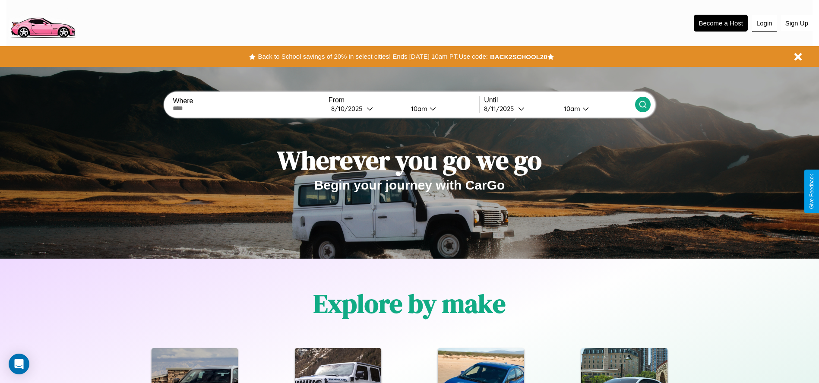
click at [764, 23] on button "Login" at bounding box center [764, 23] width 25 height 16
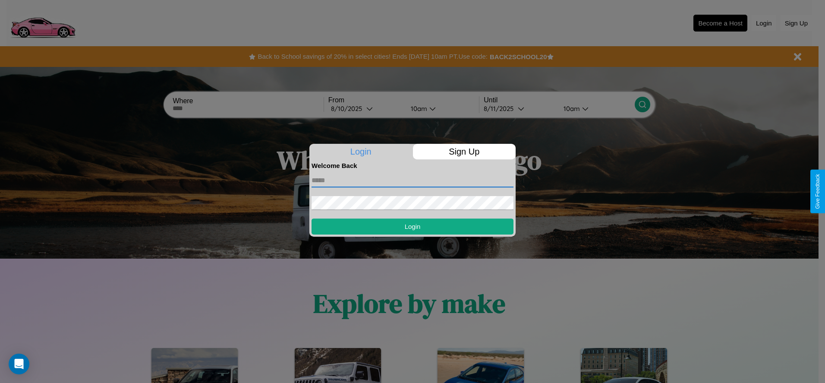
click at [413, 180] on input "text" at bounding box center [413, 180] width 202 height 14
type input "**********"
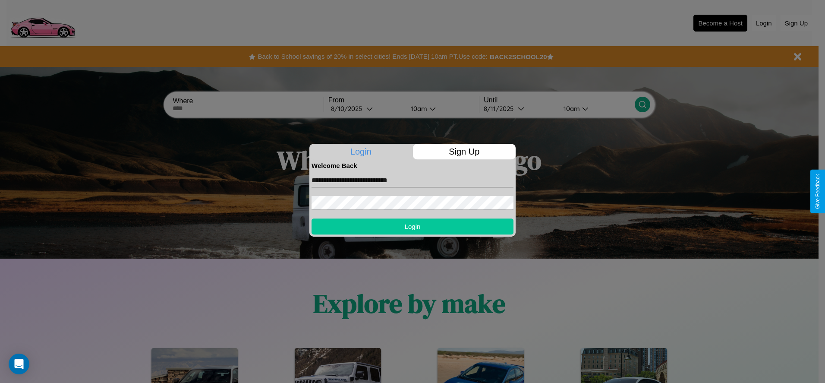
click at [413, 226] on button "Login" at bounding box center [413, 226] width 202 height 16
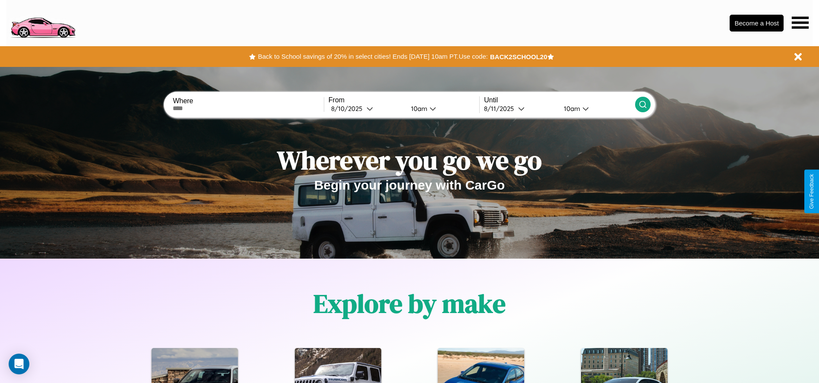
click at [248, 108] on input "text" at bounding box center [248, 108] width 151 height 7
type input "**********"
click at [366, 108] on div "8 / 10 / 2025" at bounding box center [348, 108] width 35 height 8
select select "*"
select select "****"
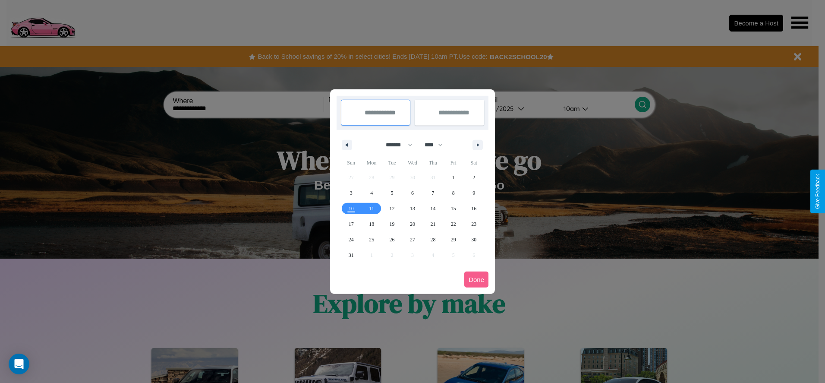
drag, startPoint x: 395, startPoint y: 145, endPoint x: 413, endPoint y: 173, distance: 33.3
click at [395, 145] on select "******* ******** ***** ***** *** **** **** ****** ********* ******* ******** **…" at bounding box center [397, 145] width 37 height 14
select select "*"
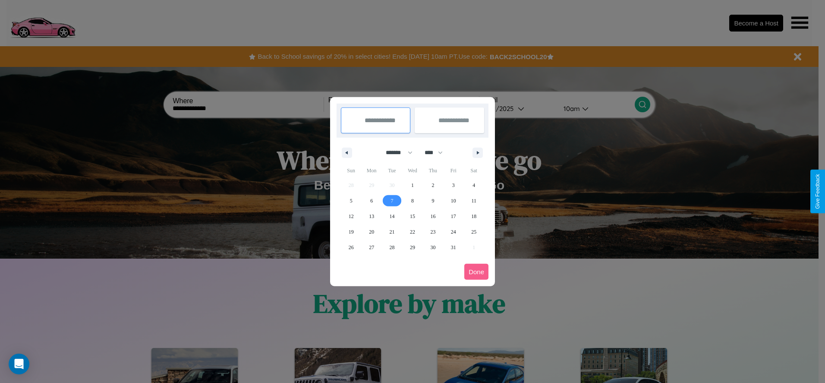
click at [392, 200] on span "7" at bounding box center [392, 201] width 3 height 16
type input "**********"
click at [433, 216] on span "16" at bounding box center [432, 216] width 5 height 16
type input "**********"
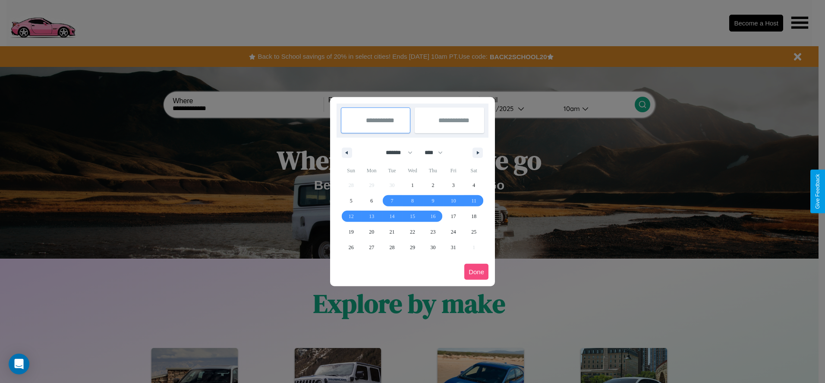
click at [476, 271] on button "Done" at bounding box center [476, 272] width 24 height 16
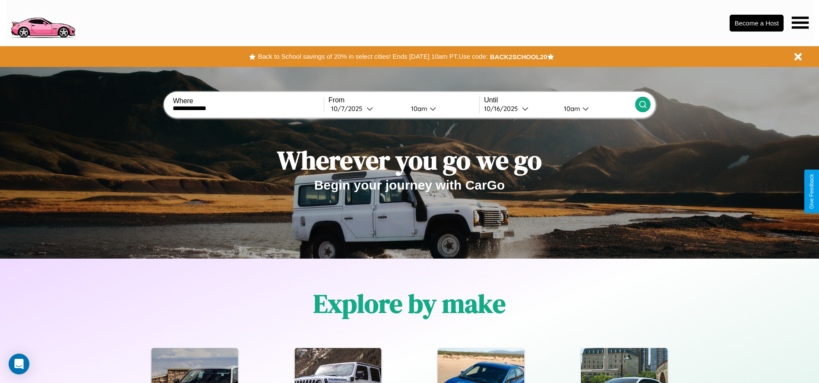
click at [417, 108] on div "10am" at bounding box center [417, 108] width 23 height 8
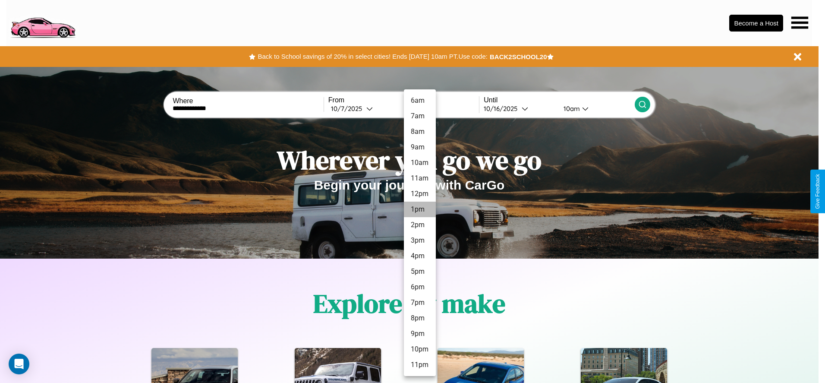
click at [419, 209] on li "1pm" at bounding box center [420, 210] width 32 height 16
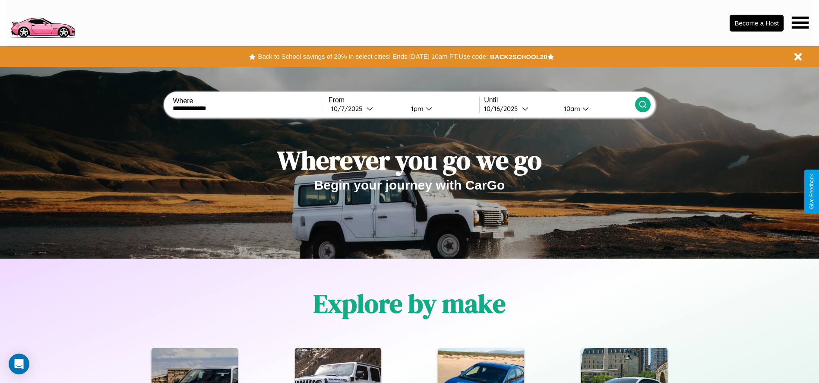
click at [642, 104] on icon at bounding box center [642, 104] width 9 height 9
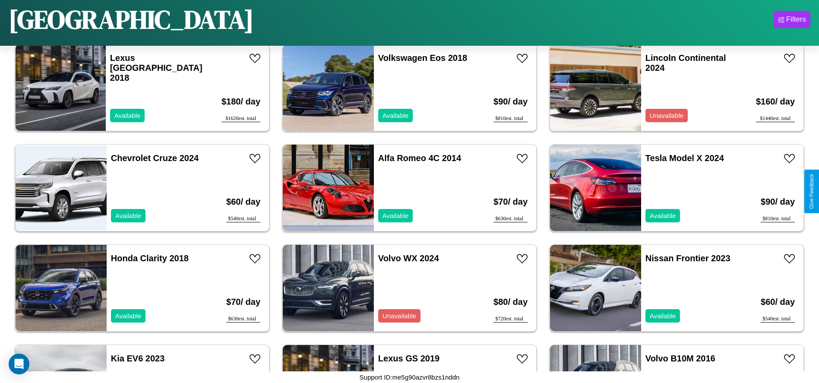
scroll to position [397, 0]
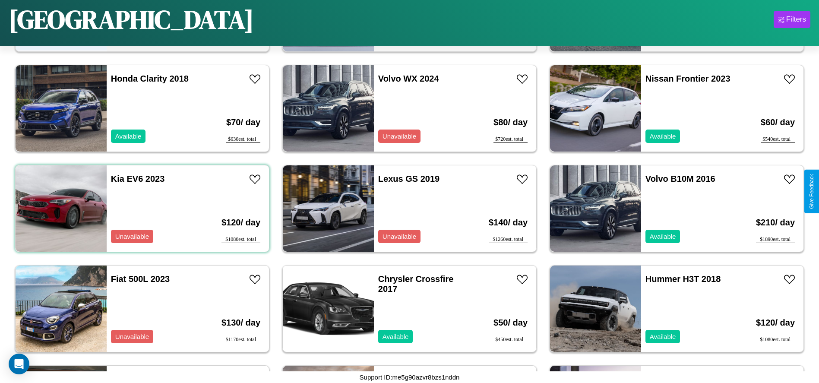
click at [141, 208] on div "Kia EV6 2023 Unavailable" at bounding box center [157, 208] width 100 height 86
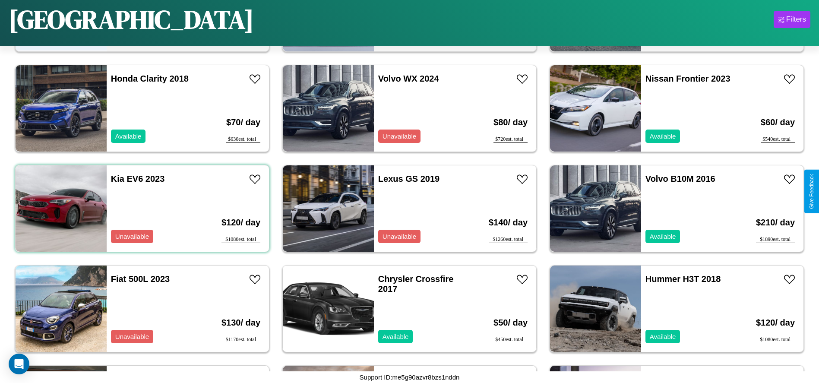
click at [141, 208] on div "Kia EV6 2023 Unavailable" at bounding box center [157, 208] width 100 height 86
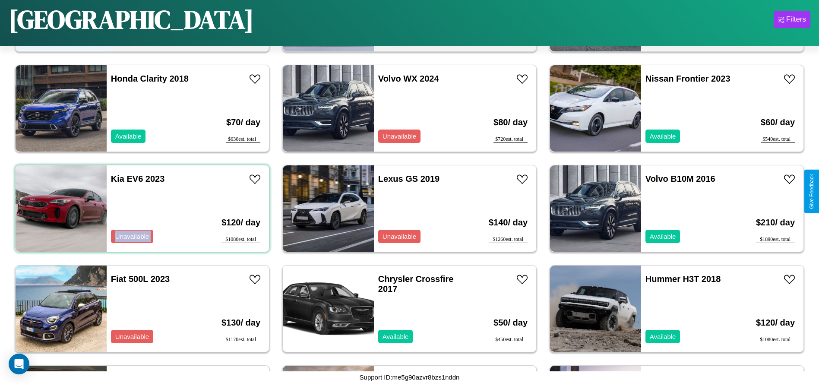
click at [141, 208] on div "Kia EV6 2023 Unavailable" at bounding box center [157, 208] width 100 height 86
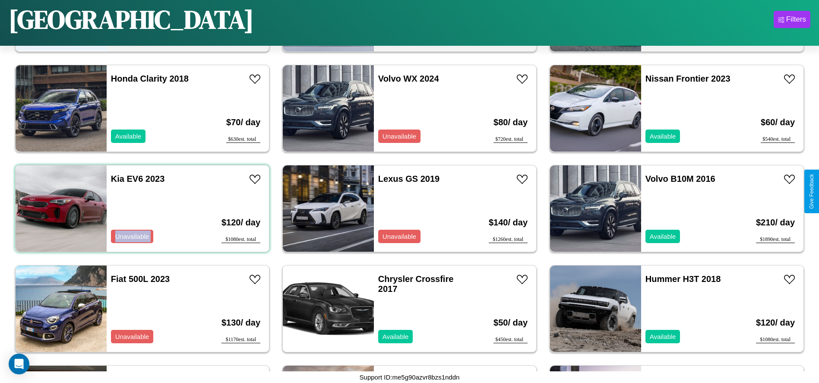
click at [141, 208] on div "Kia EV6 2023 Unavailable" at bounding box center [157, 208] width 100 height 86
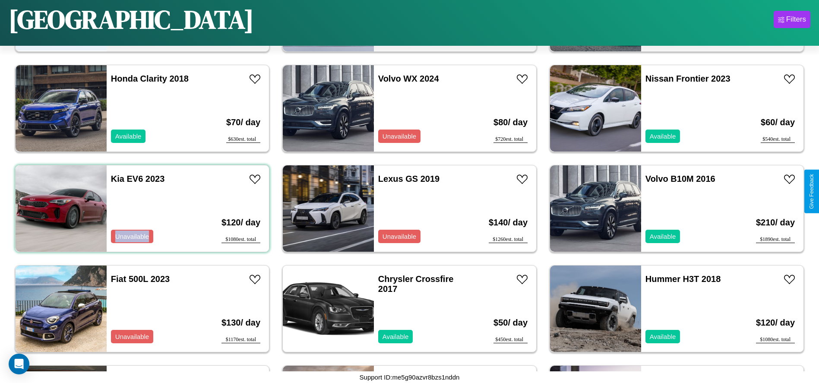
click at [141, 208] on div "Kia EV6 2023 Unavailable" at bounding box center [157, 208] width 100 height 86
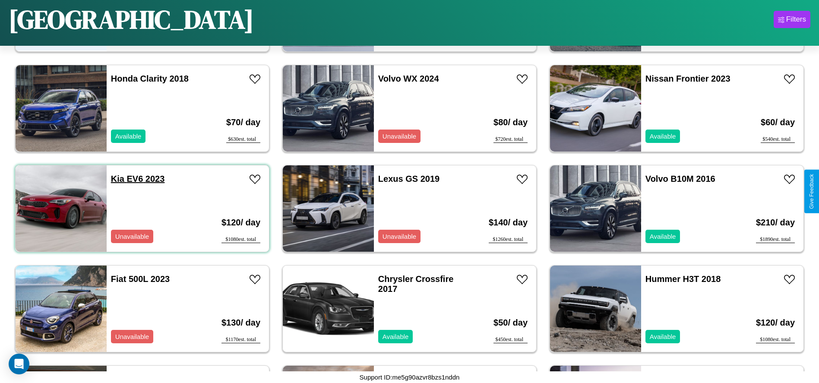
click at [117, 179] on link "Kia EV6 2023" at bounding box center [138, 178] width 54 height 9
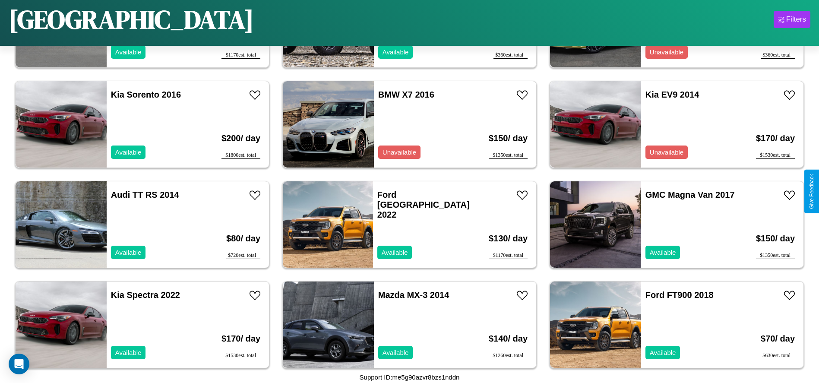
scroll to position [1097, 0]
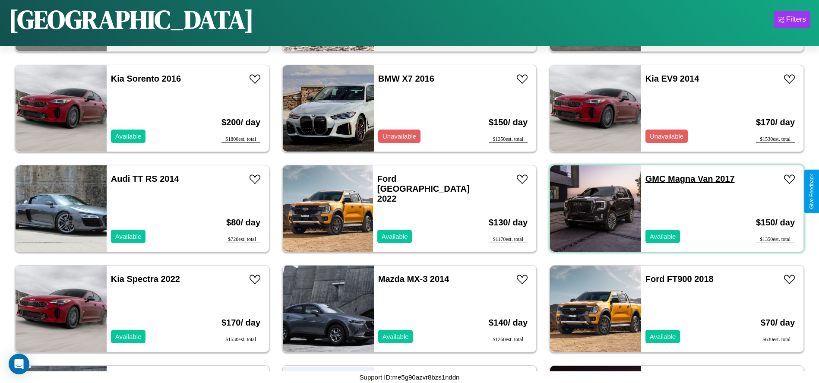
click at [650, 179] on link "GMC Magna Van 2017" at bounding box center [689, 178] width 89 height 9
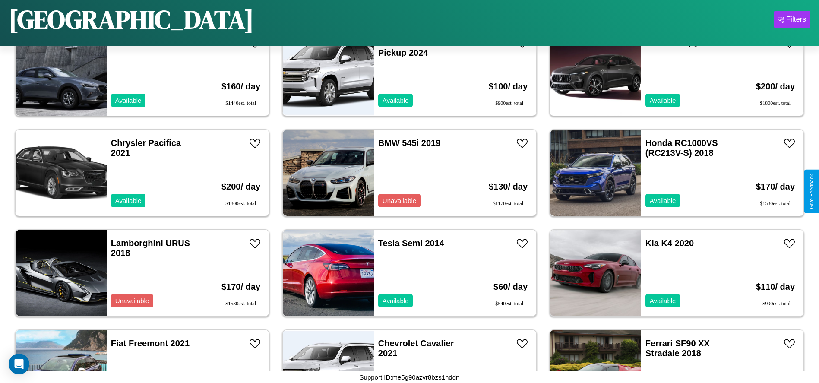
scroll to position [1498, 0]
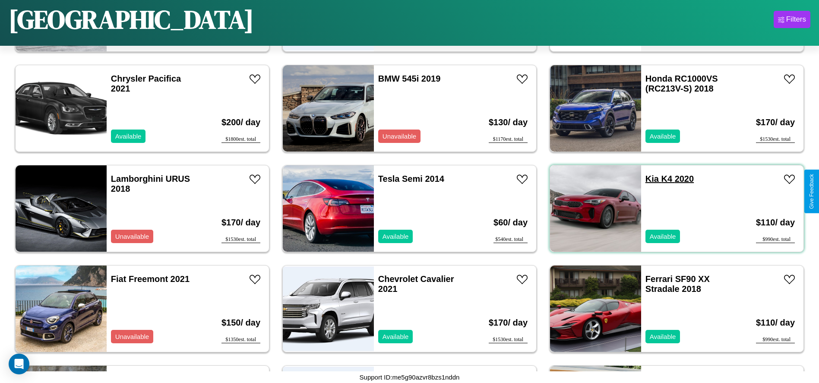
click at [646, 179] on link "Kia K4 2020" at bounding box center [669, 178] width 48 height 9
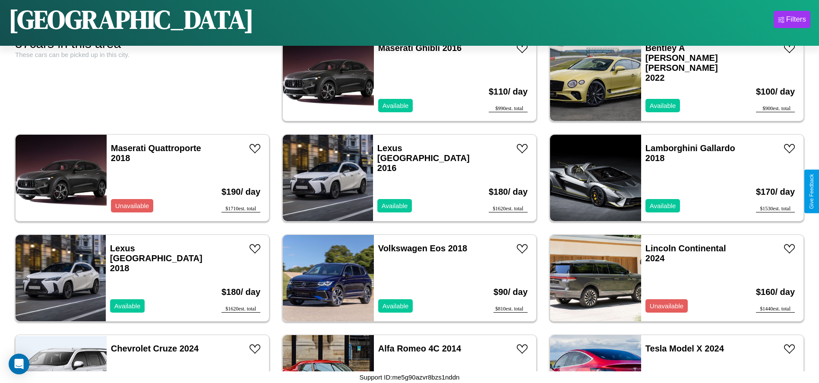
scroll to position [0, 0]
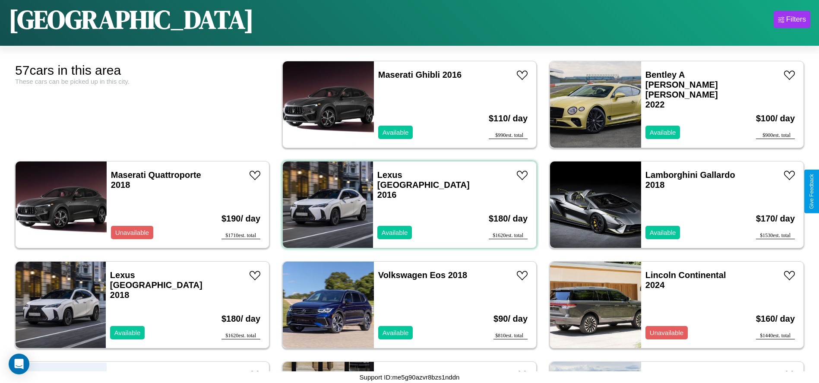
click at [406, 205] on div "Lexus TX 2016 Available" at bounding box center [423, 204] width 101 height 86
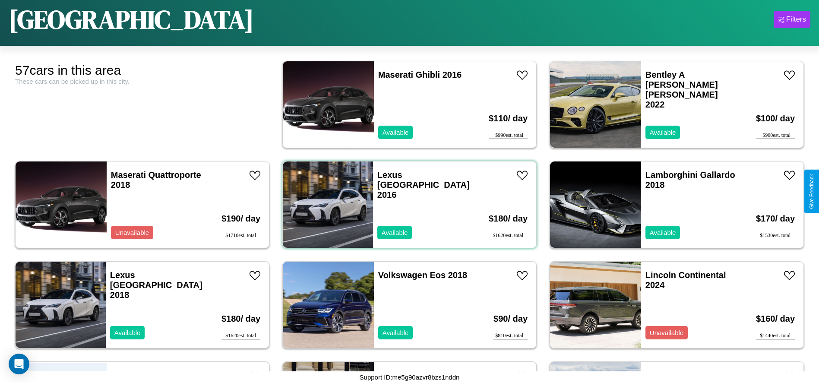
click at [406, 205] on div "Lexus TX 2016 Available" at bounding box center [423, 204] width 101 height 86
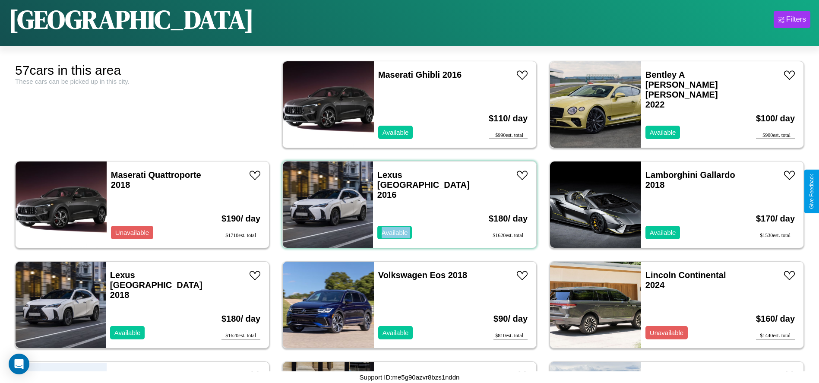
click at [406, 205] on div "Lexus TX 2016 Available" at bounding box center [423, 204] width 101 height 86
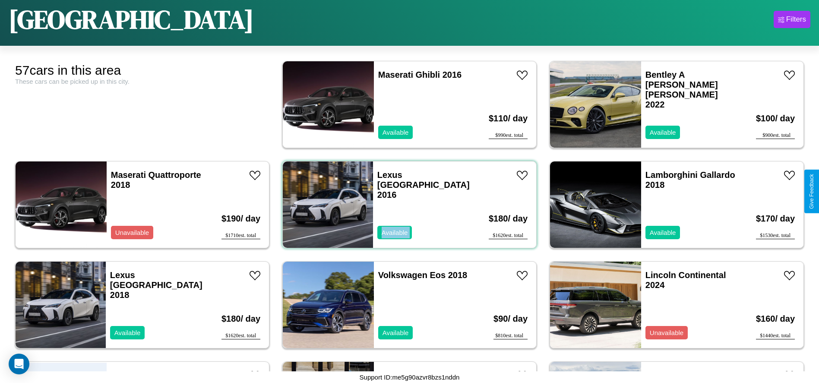
click at [406, 205] on div "Lexus TX 2016 Available" at bounding box center [423, 204] width 101 height 86
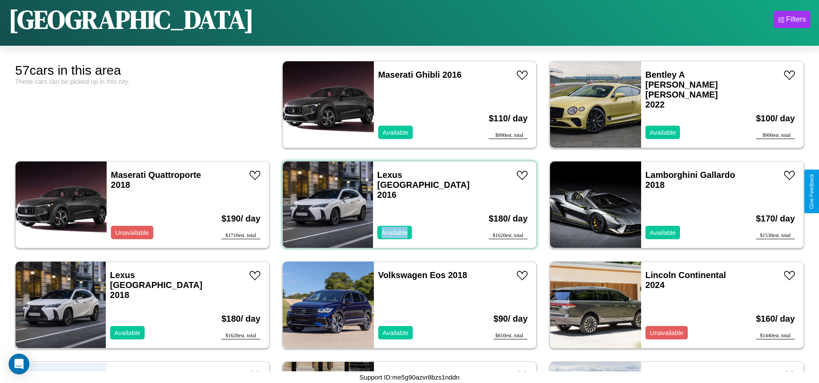
click at [406, 205] on div "Lexus TX 2016 Available" at bounding box center [423, 204] width 101 height 86
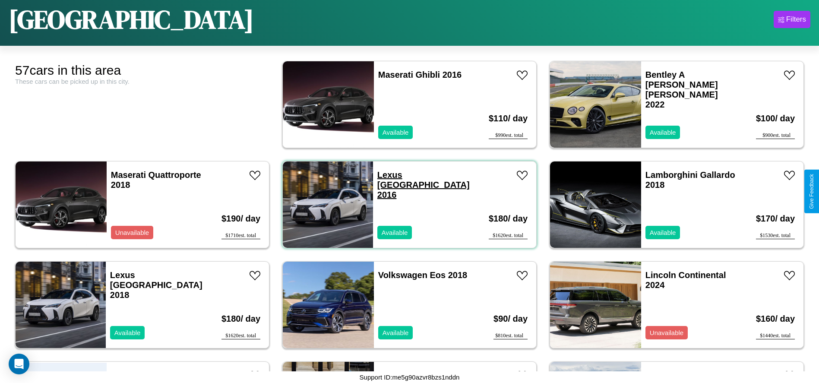
click at [387, 175] on link "Lexus TX 2016" at bounding box center [423, 184] width 92 height 29
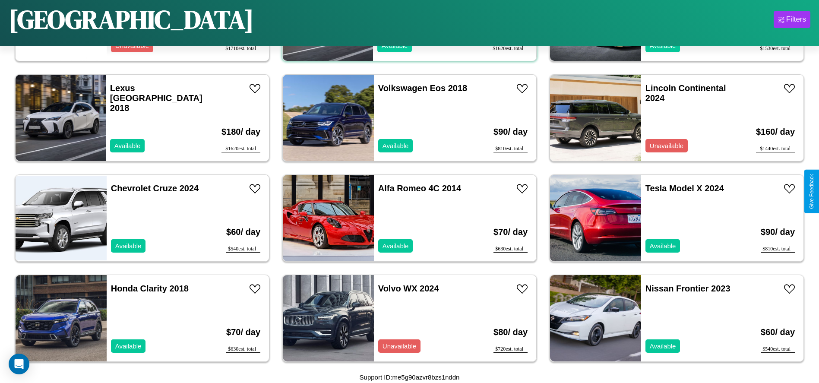
scroll to position [196, 0]
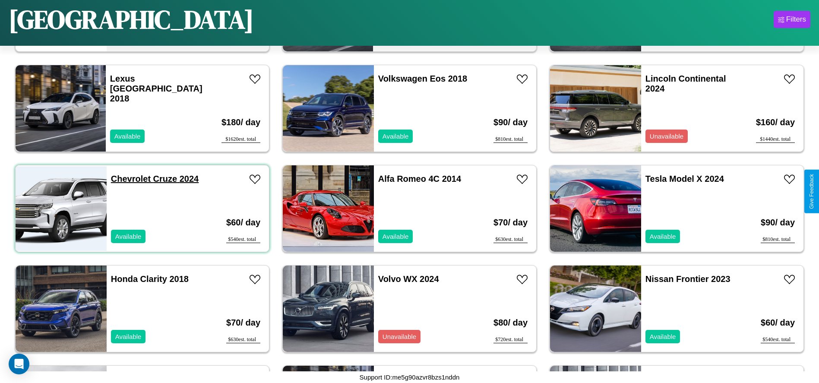
click at [129, 179] on link "Chevrolet Cruze 2024" at bounding box center [155, 178] width 88 height 9
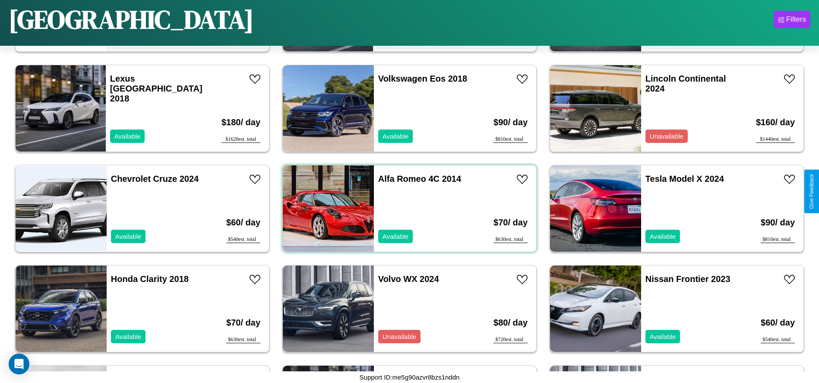
scroll to position [1197, 0]
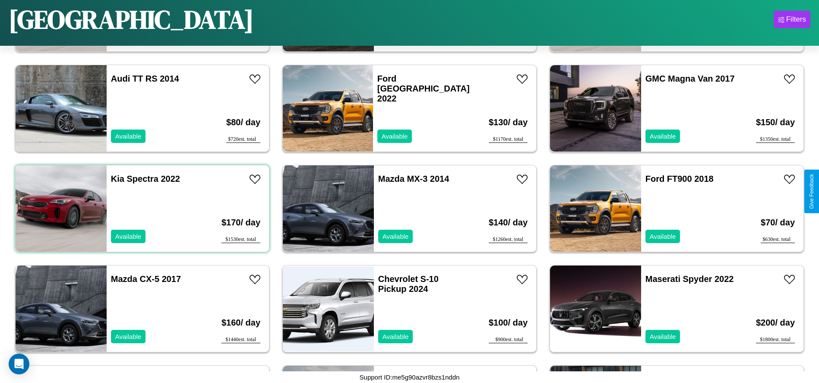
click at [141, 208] on div "Kia Spectra 2022 Available" at bounding box center [157, 208] width 100 height 86
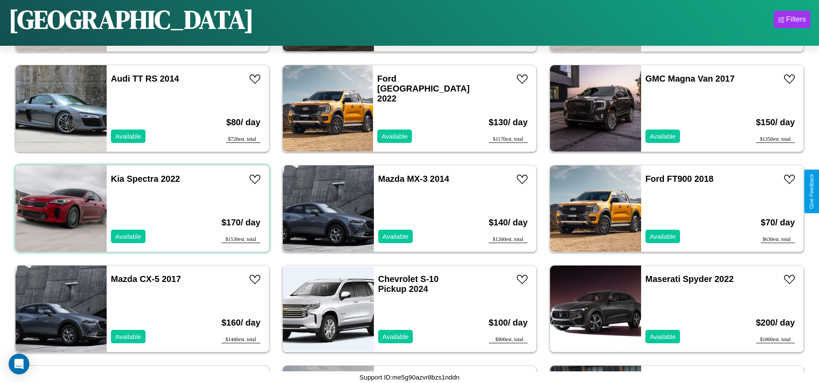
click at [141, 208] on div "Kia Spectra 2022 Available" at bounding box center [157, 208] width 100 height 86
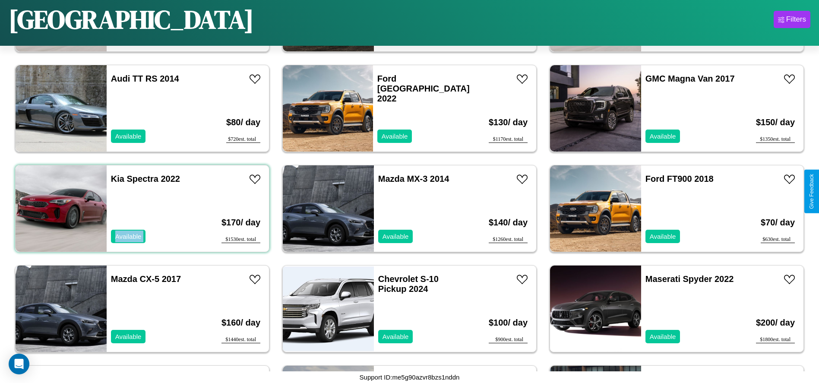
click at [141, 208] on div "Kia Spectra 2022 Available" at bounding box center [157, 208] width 100 height 86
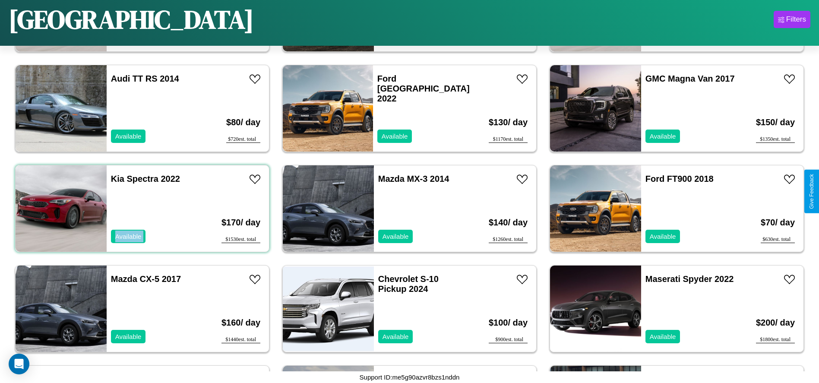
click at [141, 208] on div "Kia Spectra 2022 Available" at bounding box center [157, 208] width 100 height 86
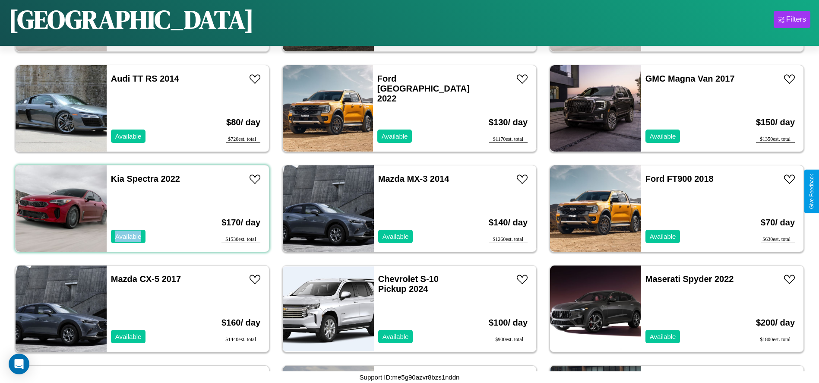
click at [141, 208] on div "Kia Spectra 2022 Available" at bounding box center [157, 208] width 100 height 86
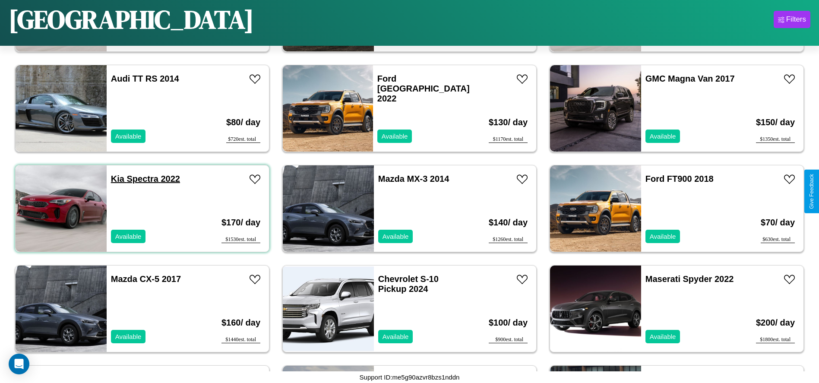
click at [117, 179] on link "Kia Spectra 2022" at bounding box center [145, 178] width 69 height 9
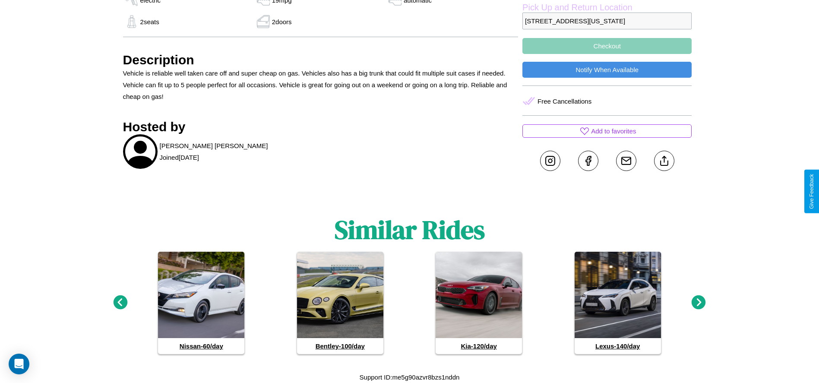
scroll to position [381, 0]
click at [698, 302] on icon at bounding box center [698, 302] width 14 height 14
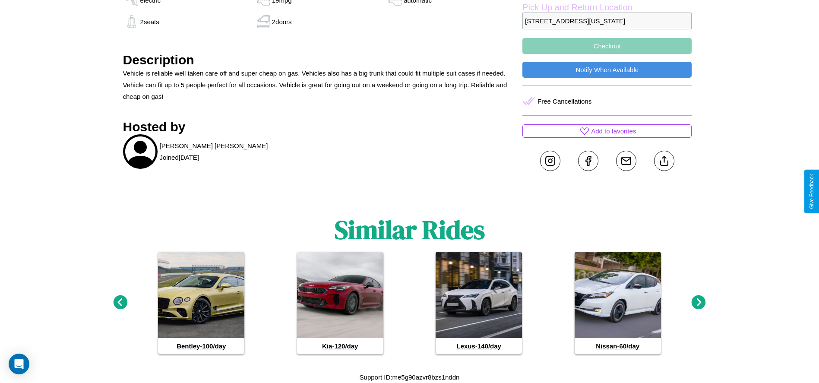
click at [698, 302] on icon at bounding box center [698, 302] width 14 height 14
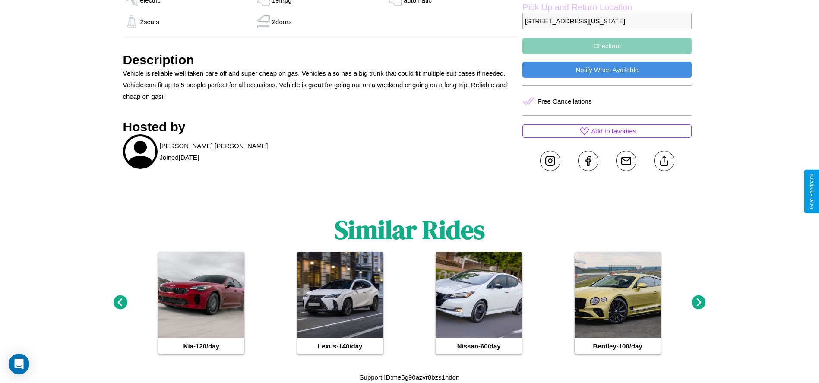
click at [120, 302] on icon at bounding box center [120, 302] width 14 height 14
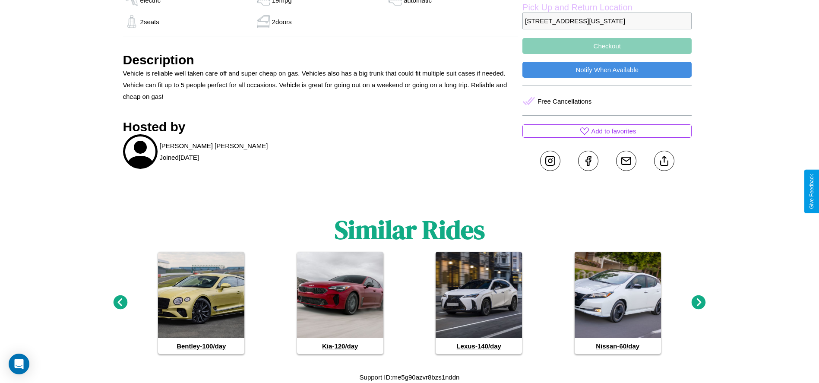
click at [120, 302] on icon at bounding box center [120, 302] width 14 height 14
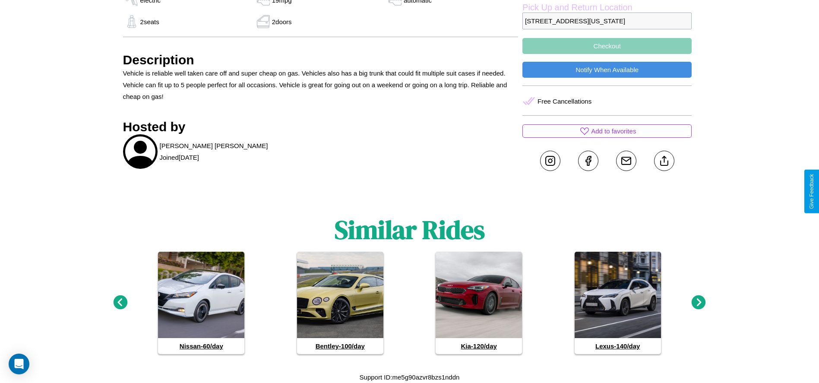
scroll to position [320, 0]
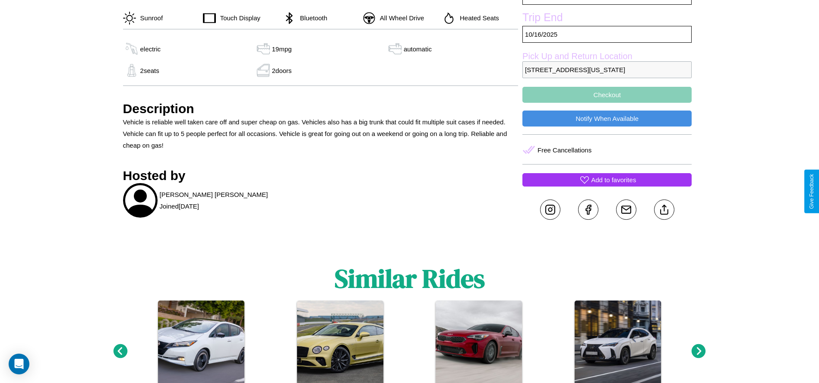
click at [607, 186] on p "Add to favorites" at bounding box center [613, 180] width 45 height 12
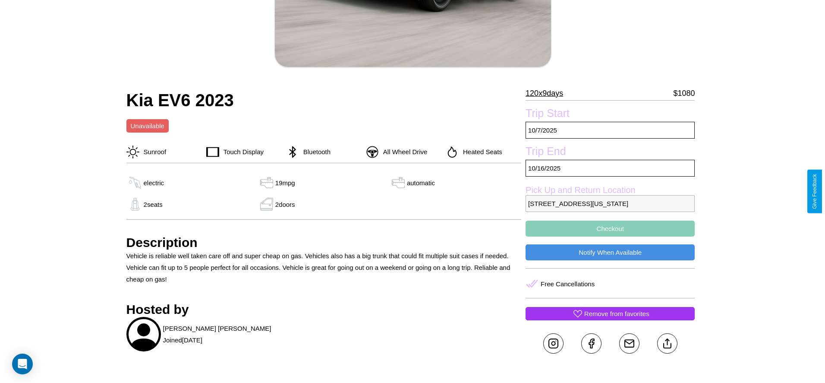
scroll to position [125, 0]
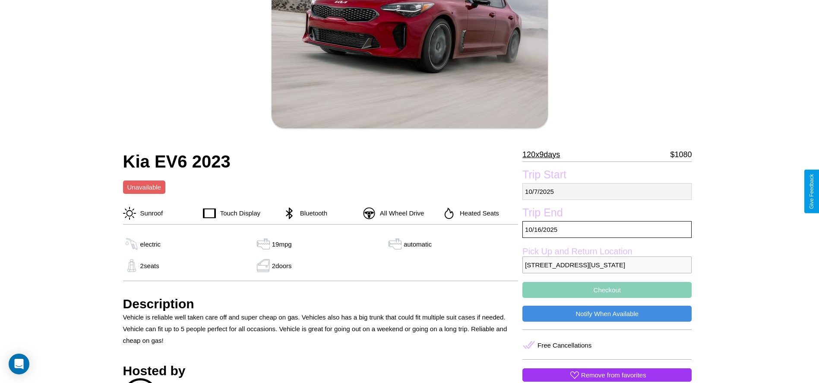
click at [607, 191] on p "10 / 7 / 2025" at bounding box center [606, 191] width 169 height 17
select select "*"
select select "****"
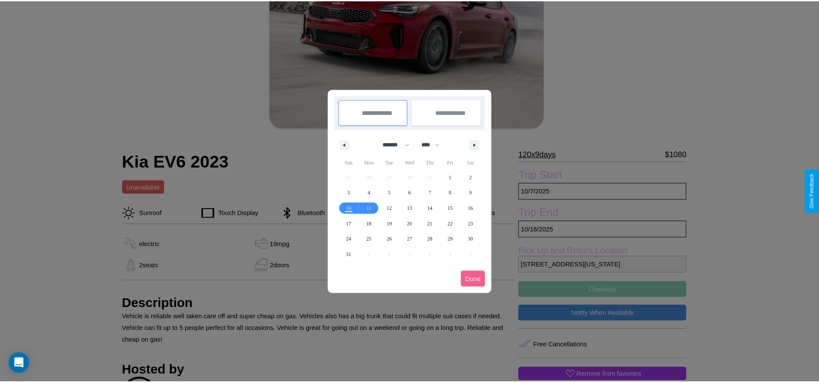
scroll to position [0, 0]
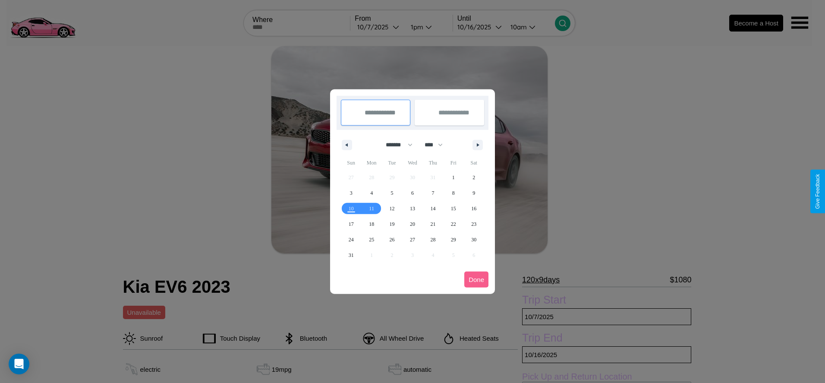
click at [379, 27] on div at bounding box center [412, 191] width 825 height 383
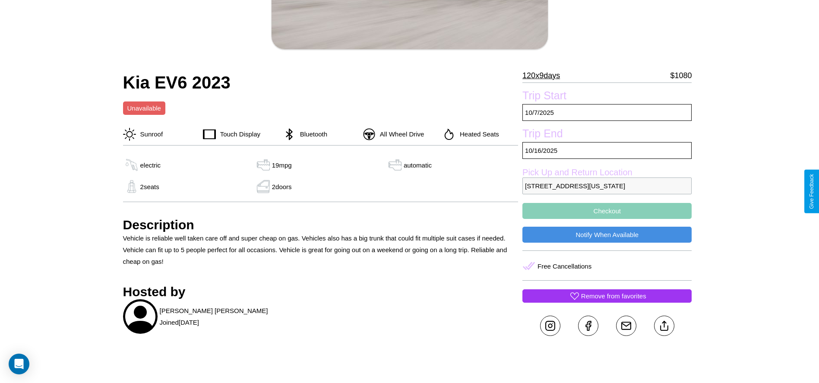
scroll to position [205, 0]
click at [607, 191] on p "3707 Oak Street San Francisco California 93910 United States" at bounding box center [606, 185] width 169 height 17
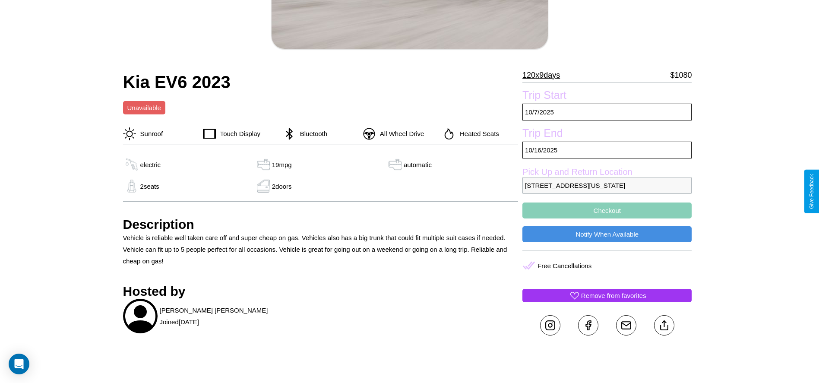
click at [607, 191] on p "3707 Oak Street San Francisco California 93910 United States" at bounding box center [606, 185] width 169 height 17
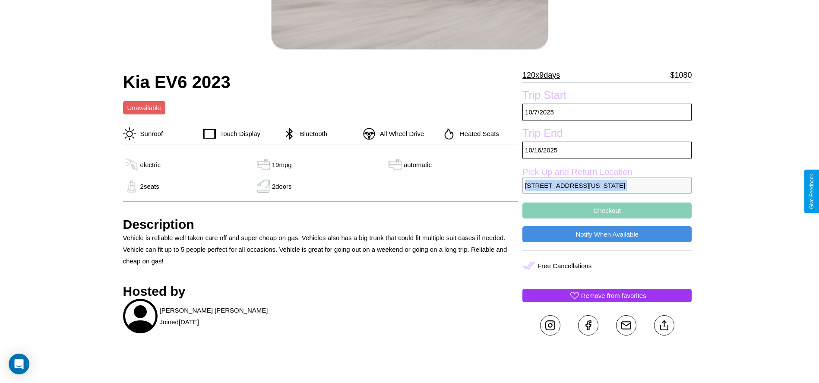
click at [607, 191] on p "3707 Oak Street San Francisco California 93910 United States" at bounding box center [606, 185] width 169 height 17
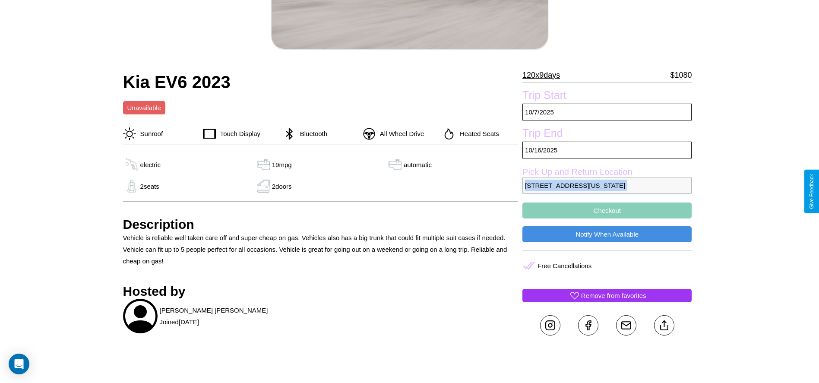
click at [607, 191] on p "3707 Oak Street San Francisco California 93910 United States" at bounding box center [606, 185] width 169 height 17
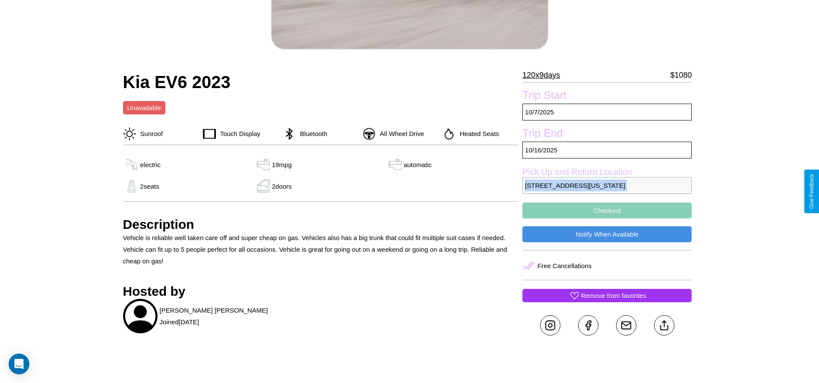
click at [607, 191] on p "3707 Oak Street San Francisco California 93910 United States" at bounding box center [606, 185] width 169 height 17
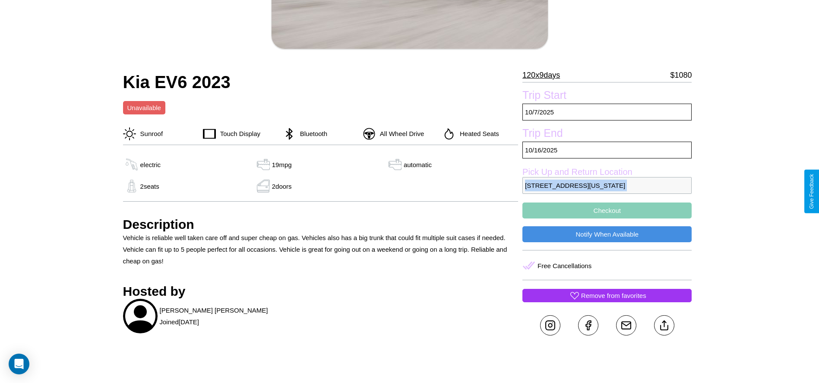
click at [607, 191] on p "3707 Oak Street San Francisco California 93910 United States" at bounding box center [606, 185] width 169 height 17
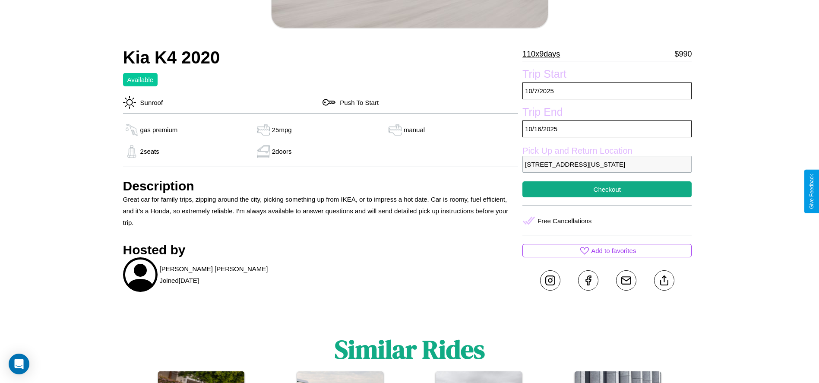
scroll to position [235, 0]
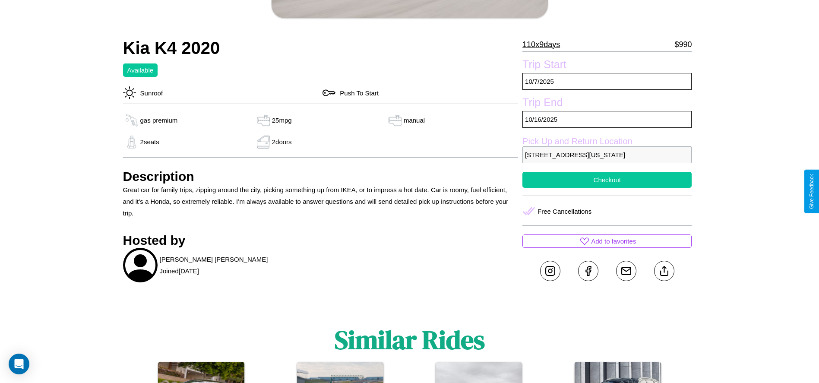
click at [607, 188] on button "Checkout" at bounding box center [606, 180] width 169 height 16
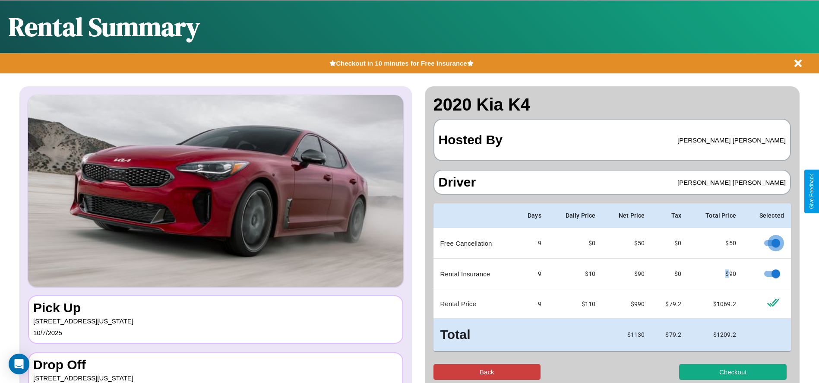
click at [486, 372] on button "Back" at bounding box center [486, 372] width 107 height 16
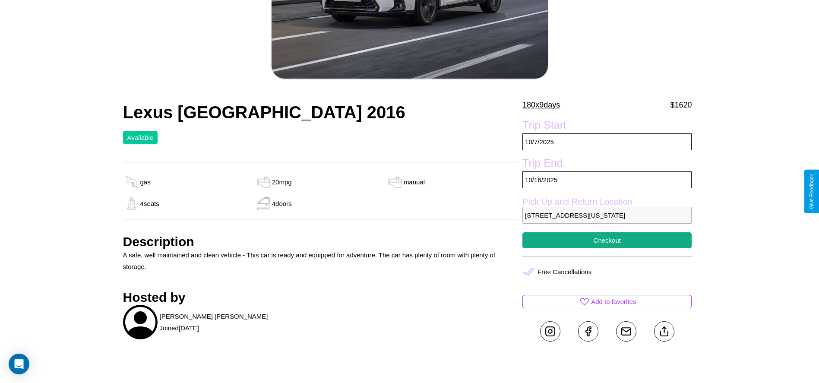
scroll to position [205, 0]
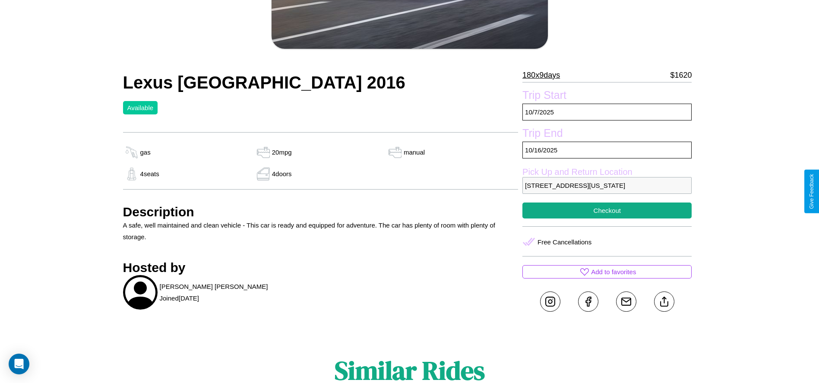
click at [607, 191] on p "[STREET_ADDRESS][US_STATE]" at bounding box center [606, 185] width 169 height 17
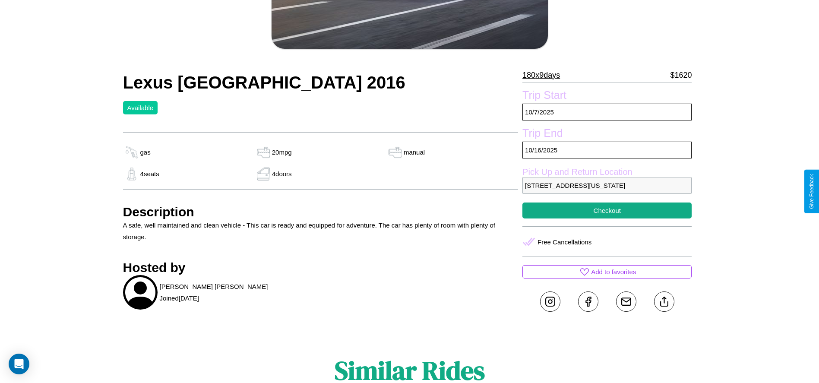
click at [607, 191] on p "[STREET_ADDRESS][US_STATE]" at bounding box center [606, 185] width 169 height 17
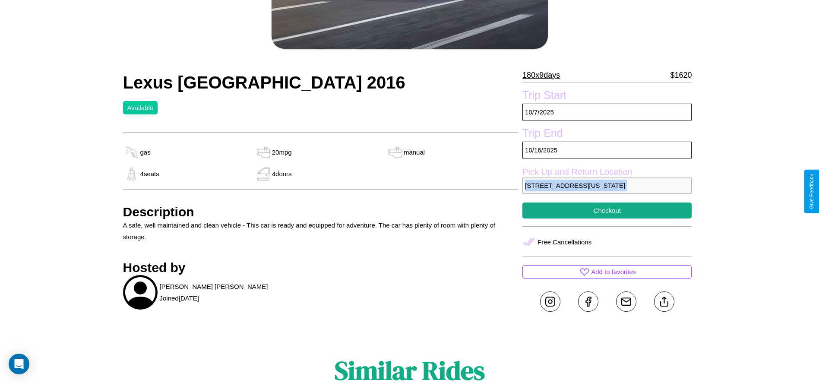
click at [607, 191] on p "[STREET_ADDRESS][US_STATE]" at bounding box center [606, 185] width 169 height 17
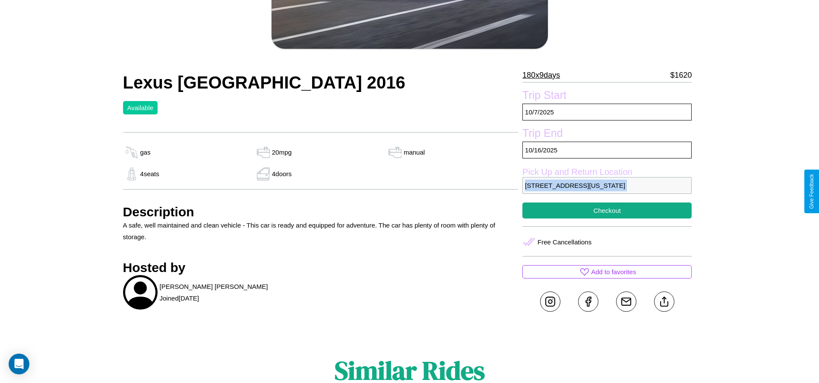
click at [607, 191] on p "[STREET_ADDRESS][US_STATE]" at bounding box center [606, 185] width 169 height 17
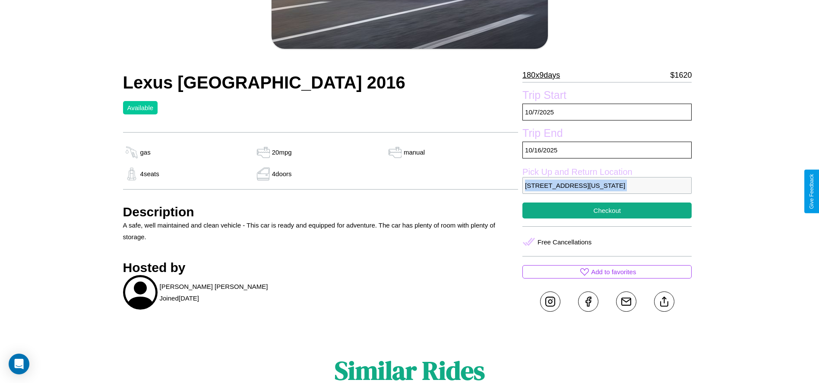
click at [607, 191] on p "[STREET_ADDRESS][US_STATE]" at bounding box center [606, 185] width 169 height 17
click at [607, 191] on p "380 Maple Street San Francisco California 53280 United States" at bounding box center [606, 185] width 169 height 17
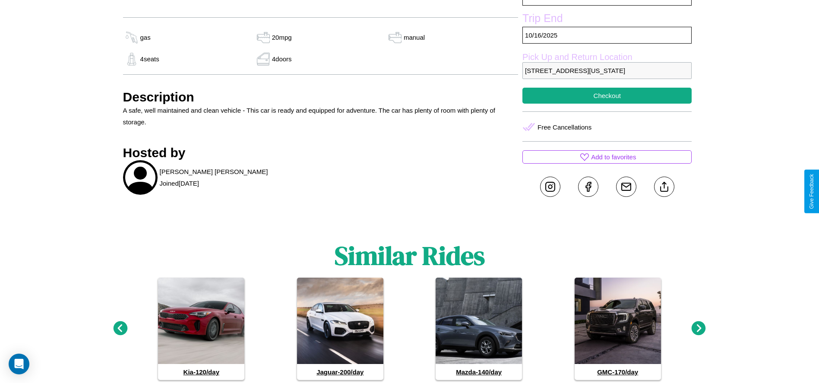
scroll to position [326, 0]
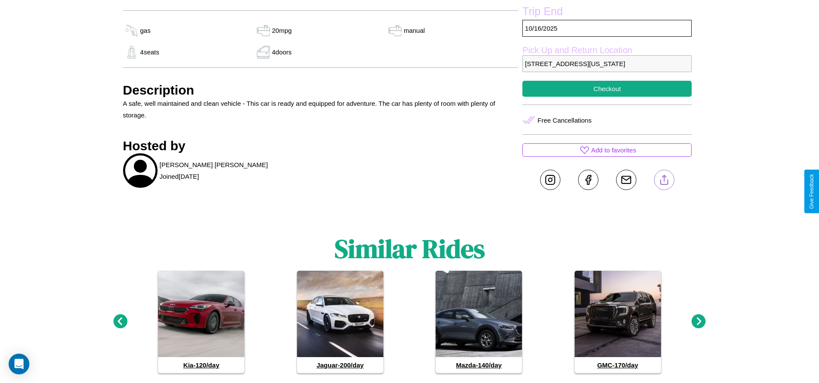
click at [664, 181] on line at bounding box center [664, 178] width 0 height 6
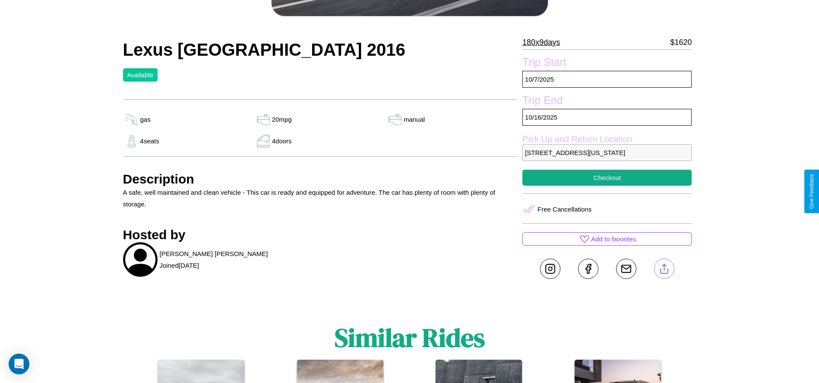
scroll to position [235, 0]
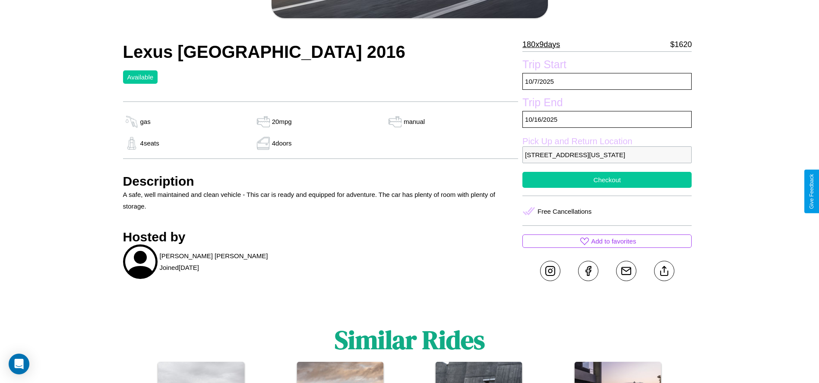
click at [607, 188] on button "Checkout" at bounding box center [606, 180] width 169 height 16
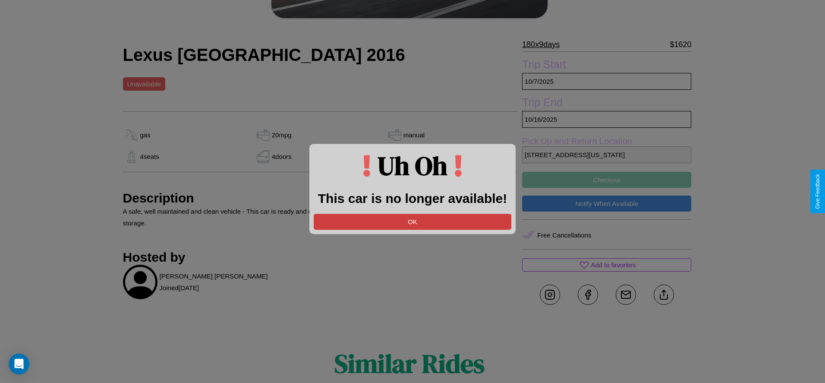
click at [413, 221] on button "OK" at bounding box center [413, 222] width 198 height 16
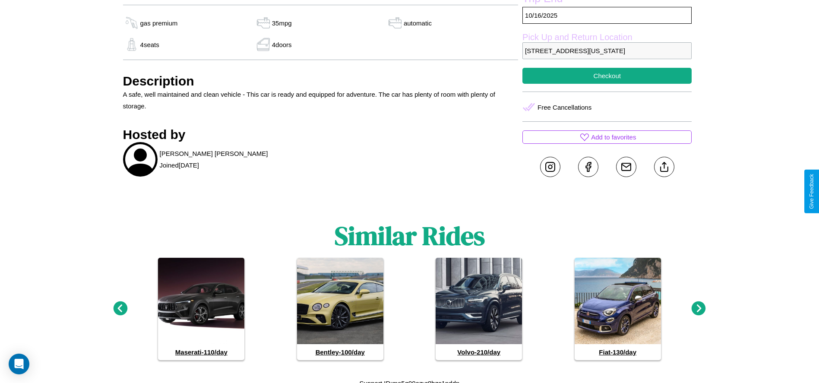
scroll to position [401, 0]
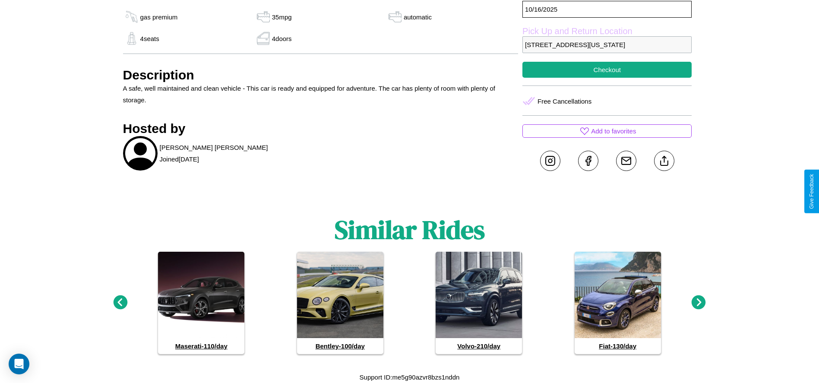
click at [698, 302] on icon at bounding box center [698, 302] width 14 height 14
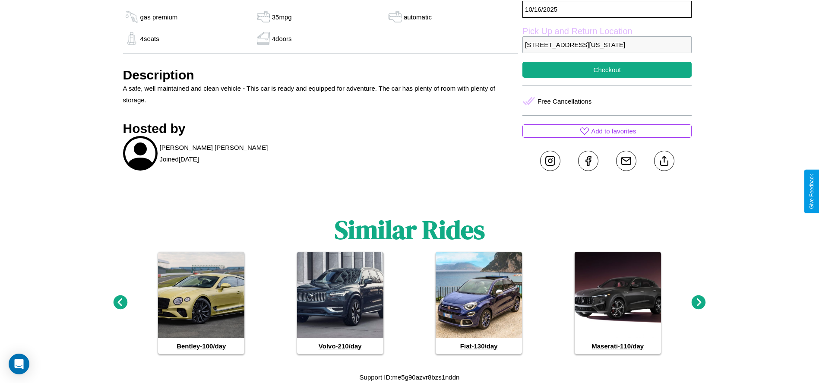
click at [698, 302] on icon at bounding box center [698, 302] width 14 height 14
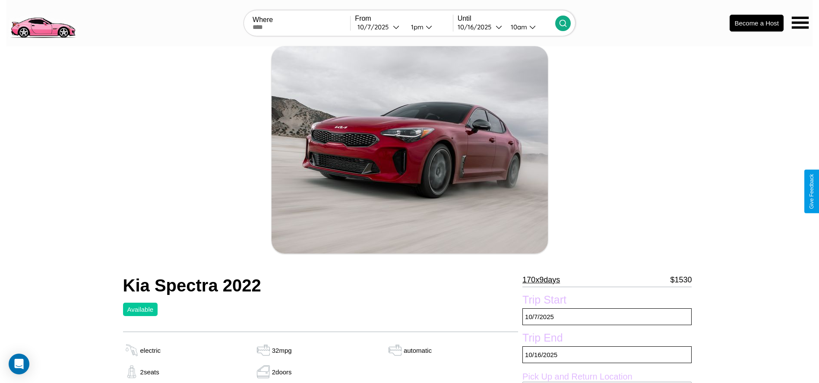
scroll to position [326, 0]
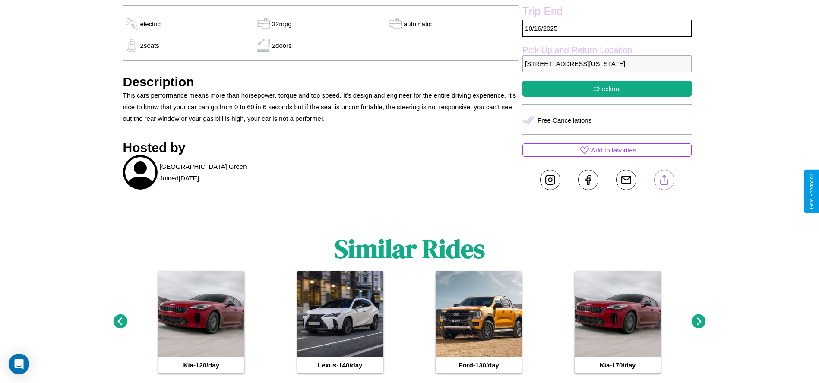
click at [664, 181] on line at bounding box center [664, 178] width 0 height 6
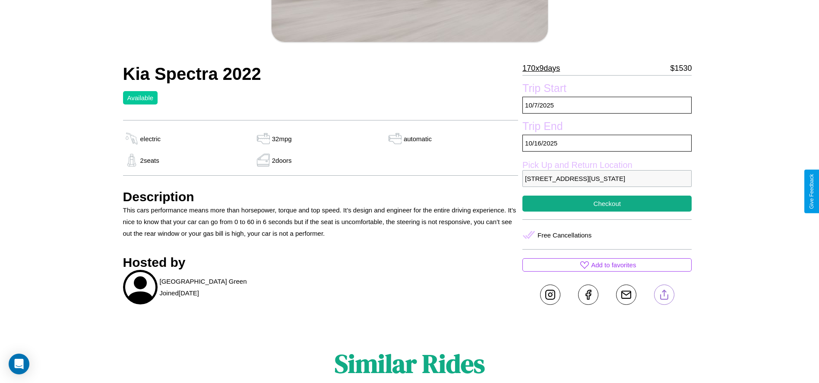
scroll to position [205, 0]
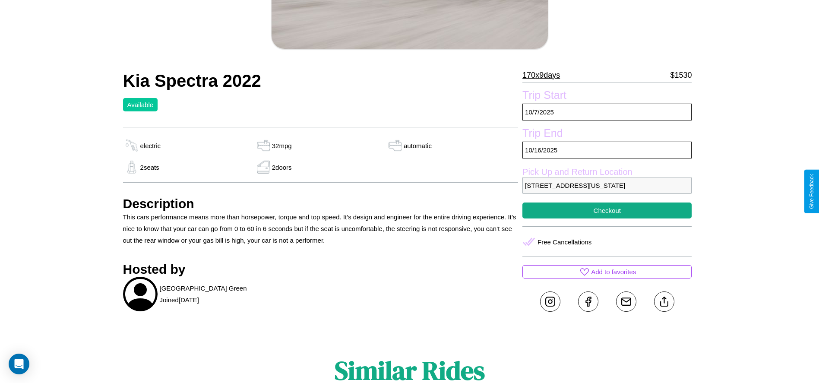
click at [607, 191] on p "[STREET_ADDRESS][US_STATE]" at bounding box center [606, 185] width 169 height 17
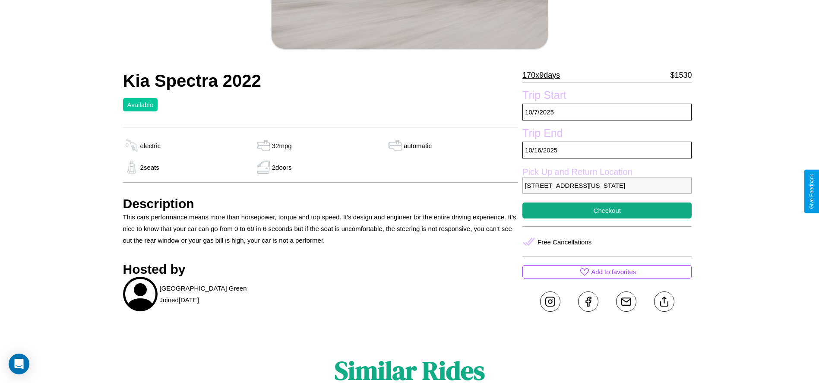
click at [607, 191] on p "[STREET_ADDRESS][US_STATE]" at bounding box center [606, 185] width 169 height 17
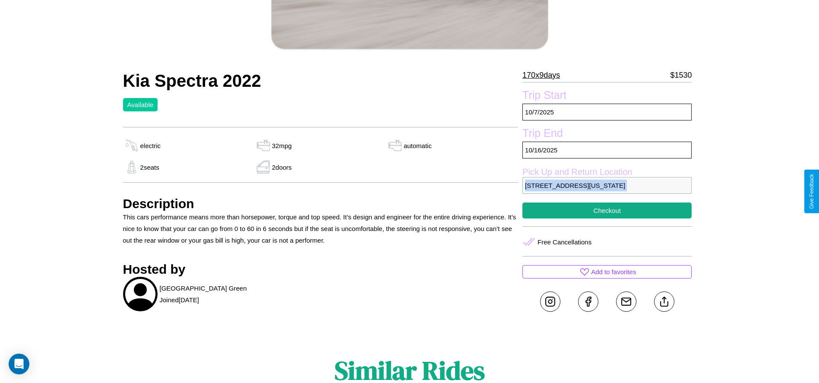
click at [607, 191] on p "[STREET_ADDRESS][US_STATE]" at bounding box center [606, 185] width 169 height 17
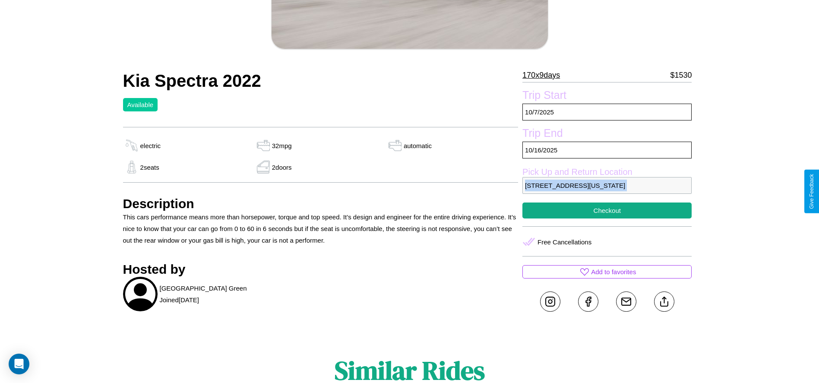
click at [607, 191] on p "[STREET_ADDRESS][US_STATE]" at bounding box center [606, 185] width 169 height 17
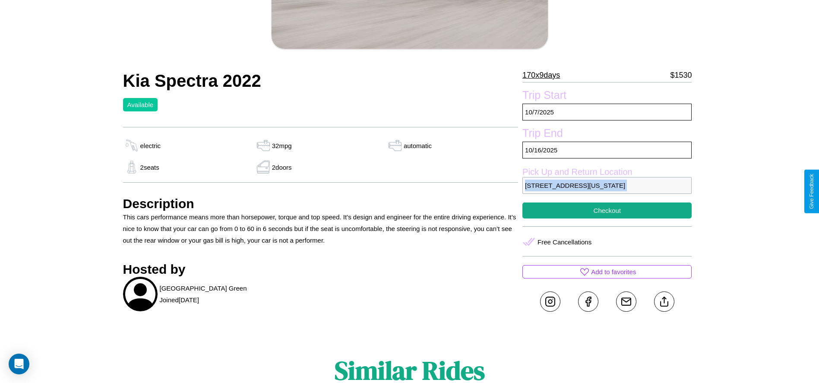
click at [607, 191] on p "[STREET_ADDRESS][US_STATE]" at bounding box center [606, 185] width 169 height 17
